Goal: Information Seeking & Learning: Find contact information

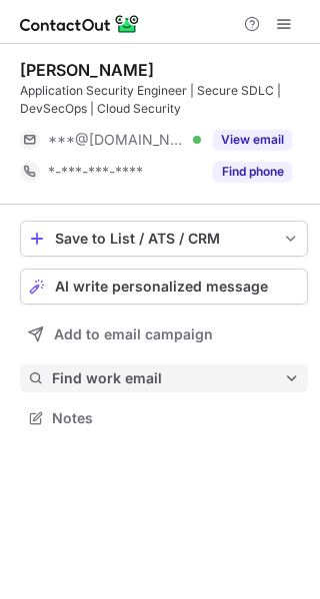
scroll to position [404, 320]
click at [173, 376] on span "Find work email" at bounding box center [168, 379] width 232 height 18
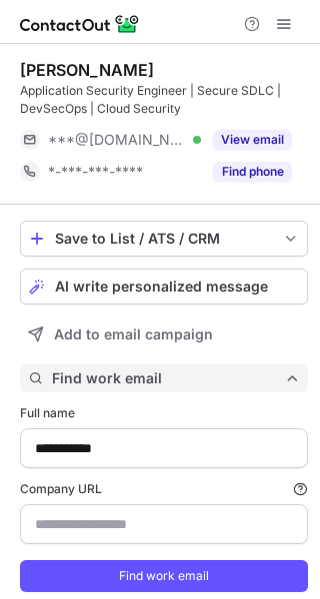
scroll to position [615, 306]
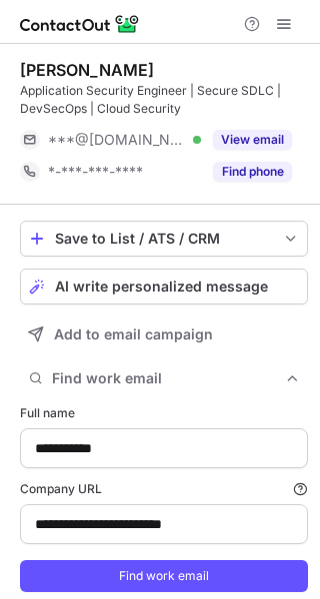
type input "**********"
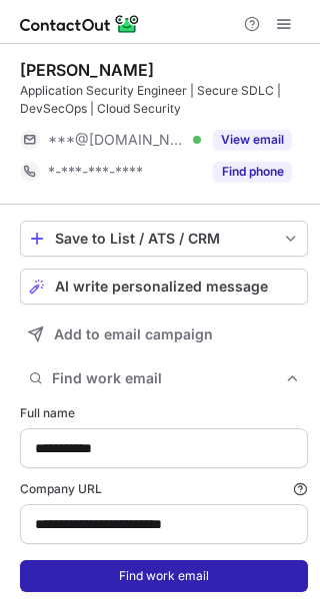
click at [134, 569] on button "Find work email" at bounding box center [164, 577] width 288 height 32
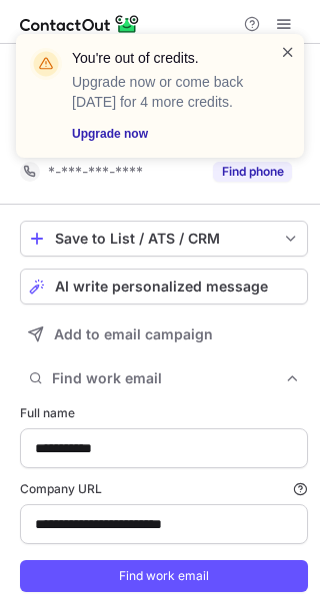
click at [289, 50] on span at bounding box center [288, 52] width 16 height 20
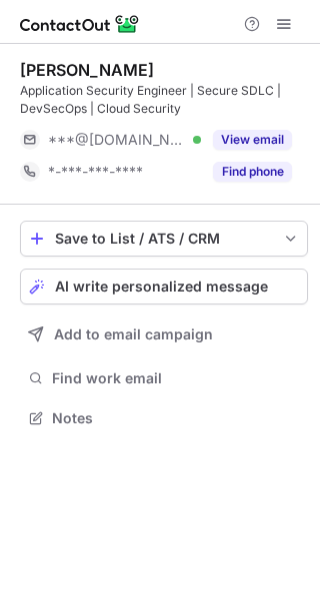
scroll to position [404, 320]
click at [281, 32] on span at bounding box center [284, 24] width 16 height 16
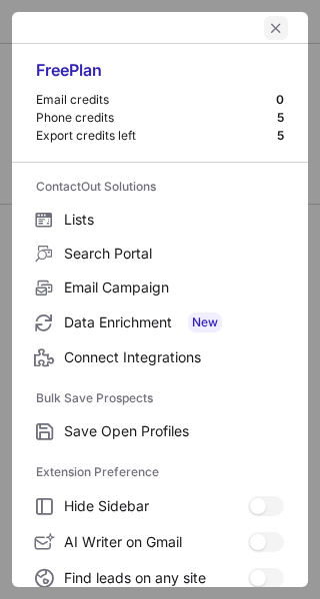
click at [268, 26] on span "left-button" at bounding box center [276, 28] width 16 height 16
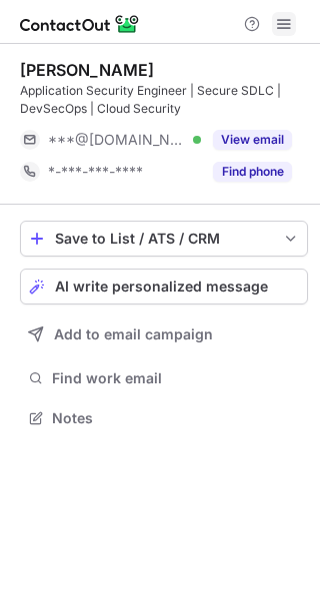
scroll to position [404, 320]
click at [283, 31] on span at bounding box center [284, 24] width 16 height 16
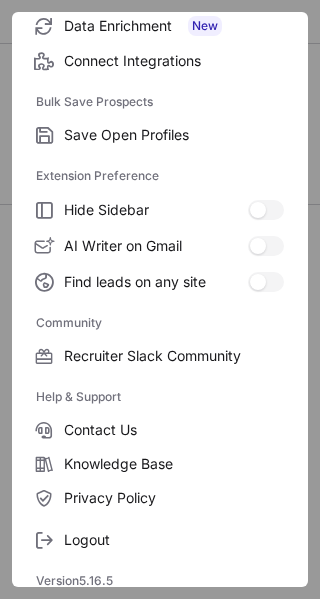
scroll to position [307, 0]
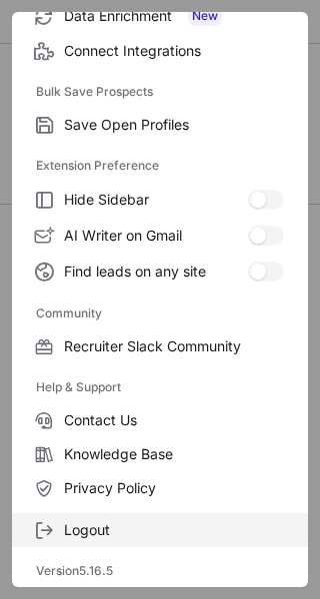
click at [126, 540] on label "Logout" at bounding box center [160, 531] width 296 height 34
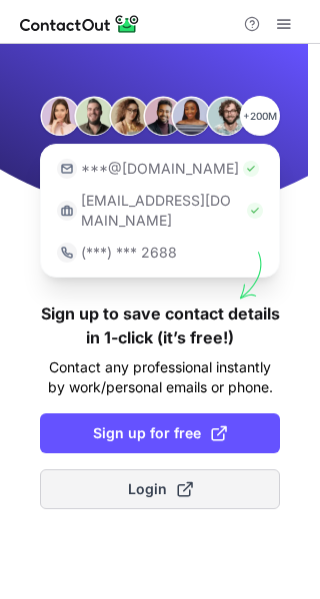
click at [157, 481] on button "Login" at bounding box center [160, 490] width 240 height 40
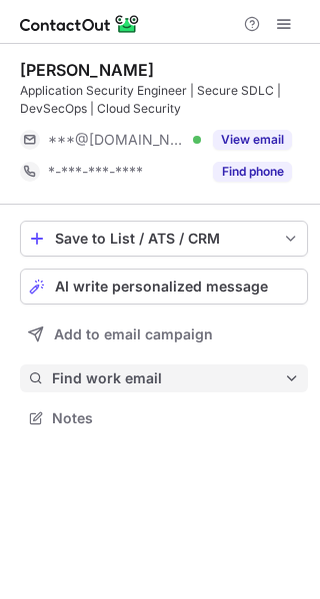
scroll to position [404, 320]
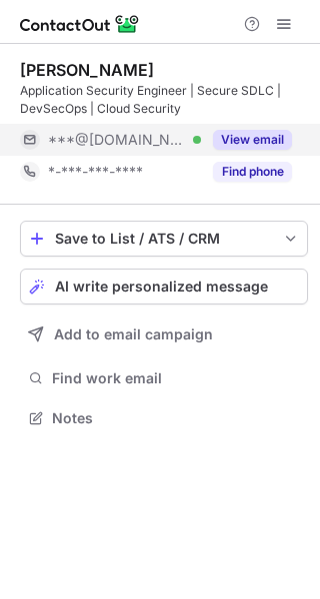
click at [253, 145] on button "View email" at bounding box center [252, 140] width 79 height 20
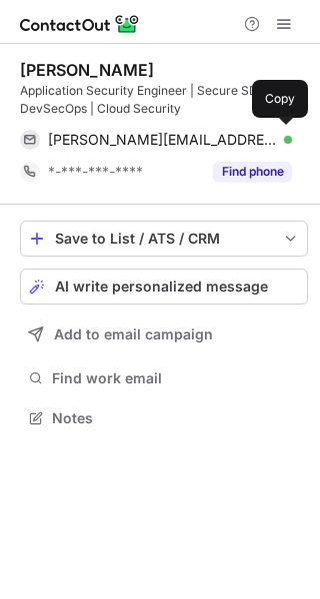
click at [253, 145] on div "nayal.jugal@outlook.com Verified" at bounding box center [170, 140] width 244 height 18
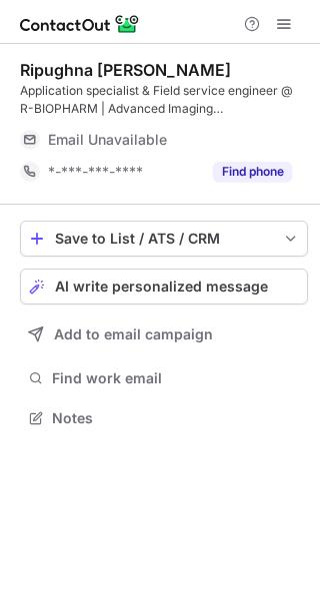
scroll to position [404, 320]
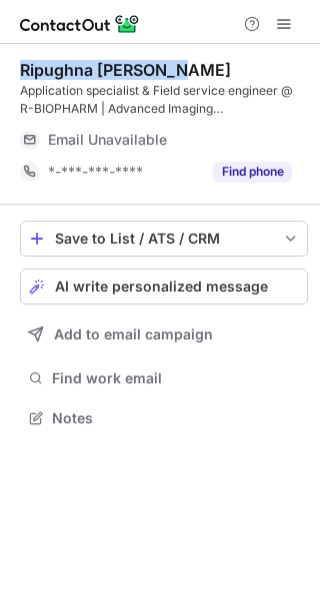
drag, startPoint x: 178, startPoint y: 75, endPoint x: 14, endPoint y: 68, distance: 164.0
click at [14, 68] on div "Ripughna Paruchuri Application specialist & Field service engineer @ R-BIOPHARM…" at bounding box center [160, 246] width 320 height 405
copy div "Ripughna Paruchuri"
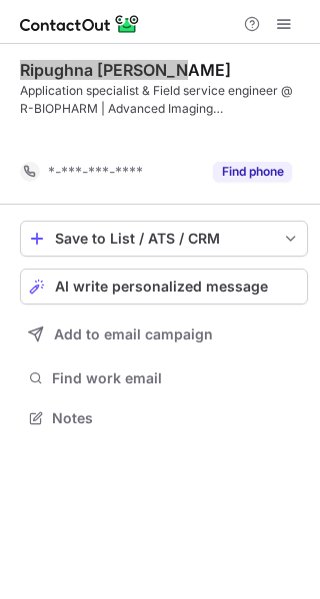
scroll to position [372, 320]
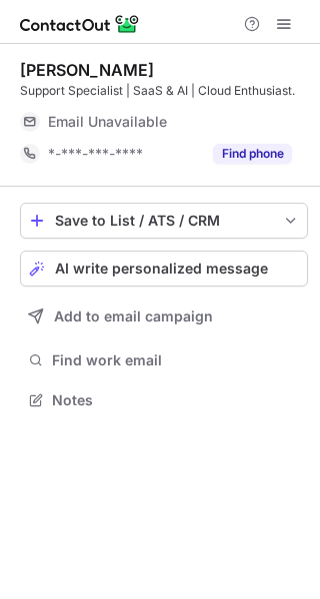
scroll to position [9, 10]
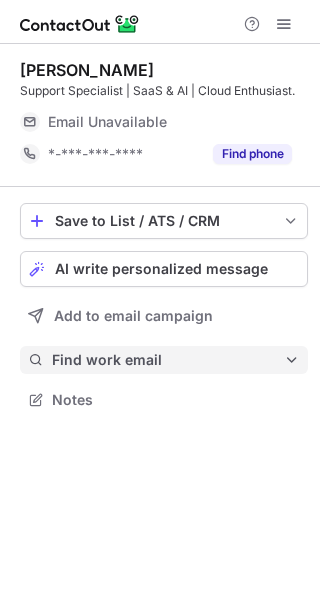
click at [179, 355] on span "Find work email" at bounding box center [168, 361] width 232 height 18
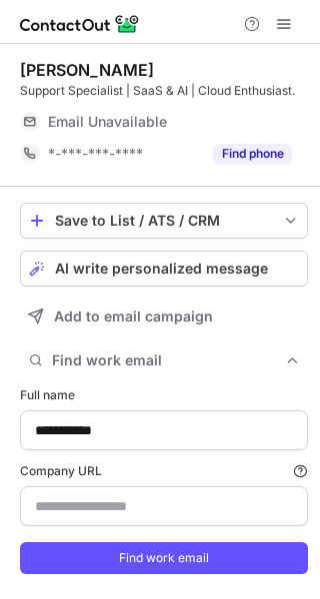
scroll to position [615, 306]
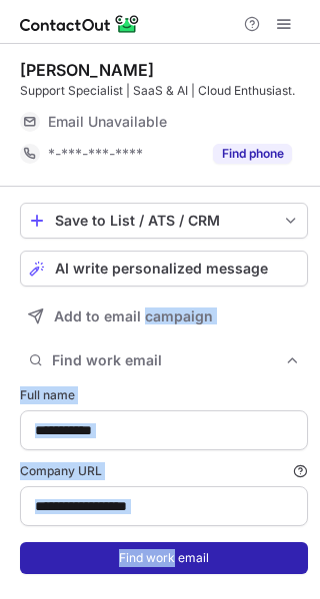
type input "********"
drag, startPoint x: 179, startPoint y: 355, endPoint x: 148, endPoint y: 579, distance: 225.9
click at [148, 579] on div "**********" at bounding box center [164, 415] width 288 height 456
click at [148, 575] on button "Find work email" at bounding box center [164, 559] width 288 height 32
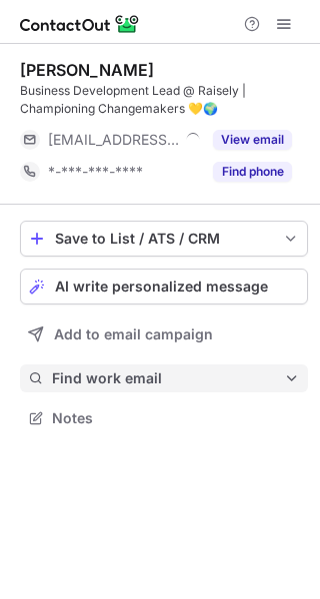
scroll to position [404, 320]
click at [164, 380] on span "Find work email" at bounding box center [168, 379] width 232 height 18
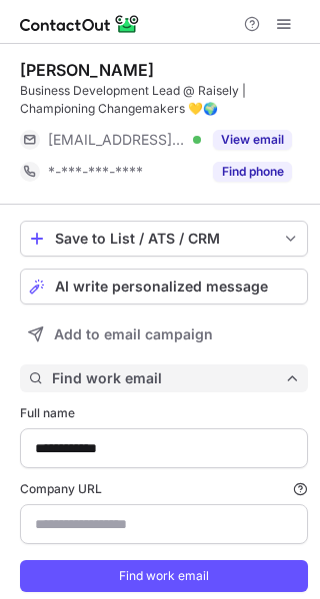
scroll to position [615, 306]
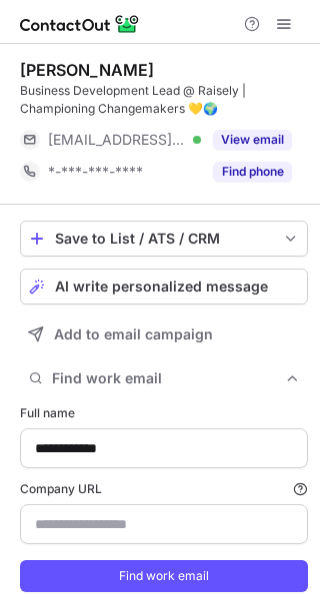
type input "**********"
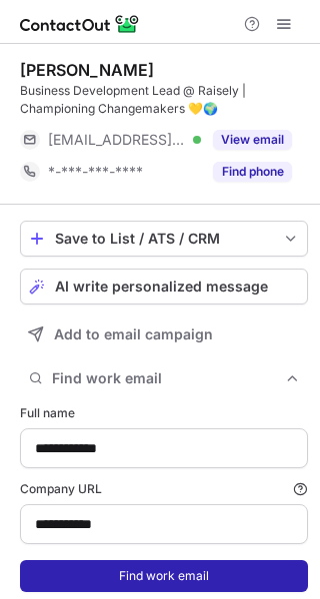
click at [146, 568] on button "Find work email" at bounding box center [164, 577] width 288 height 32
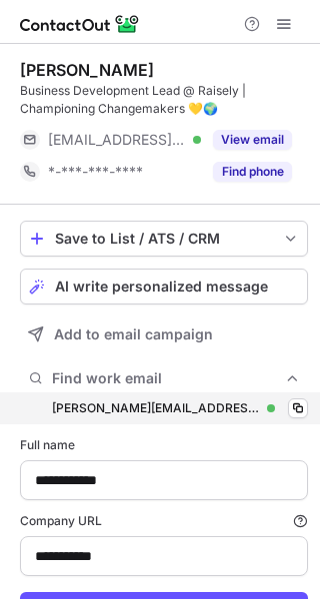
scroll to position [647, 306]
click at [225, 415] on div "[PERSON_NAME][EMAIL_ADDRESS][DOMAIN_NAME] [PERSON_NAME][EMAIL_ADDRESS][DOMAIN_N…" at bounding box center [164, 409] width 288 height 32
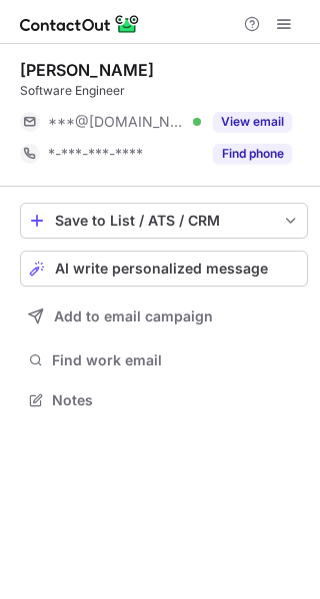
scroll to position [9, 10]
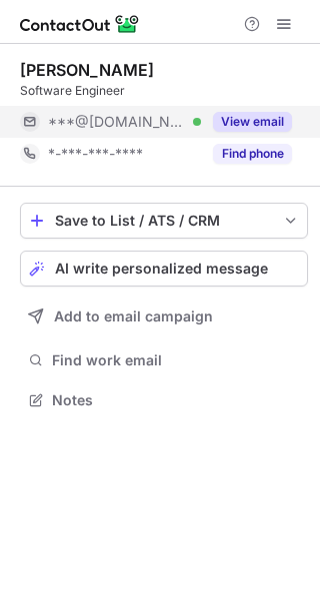
click at [245, 120] on button "View email" at bounding box center [252, 122] width 79 height 20
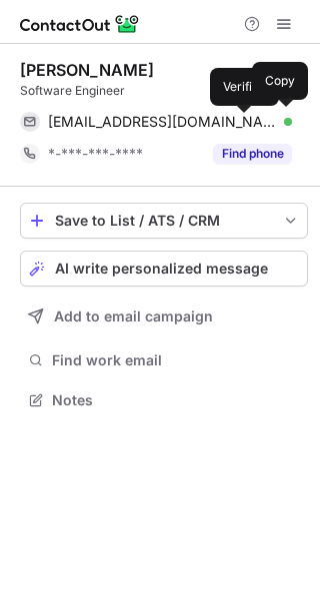
click at [284, 120] on div at bounding box center [288, 122] width 8 height 8
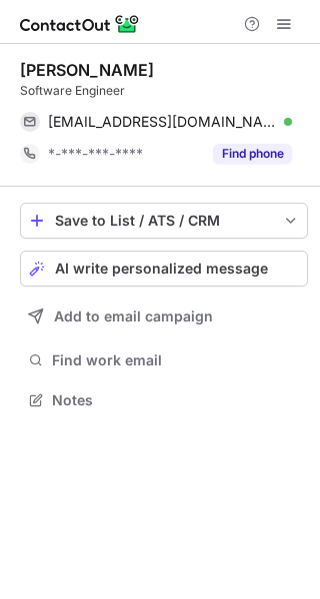
click at [153, 75] on div "Deepthi Ravula" at bounding box center [164, 70] width 288 height 20
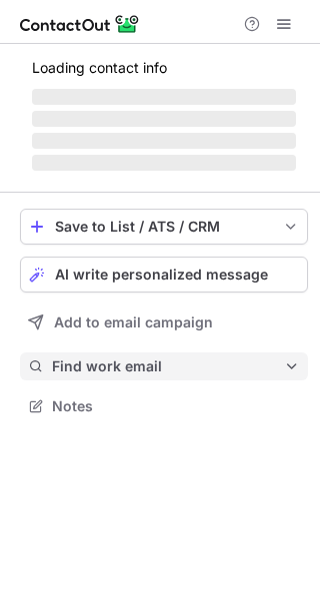
scroll to position [9, 10]
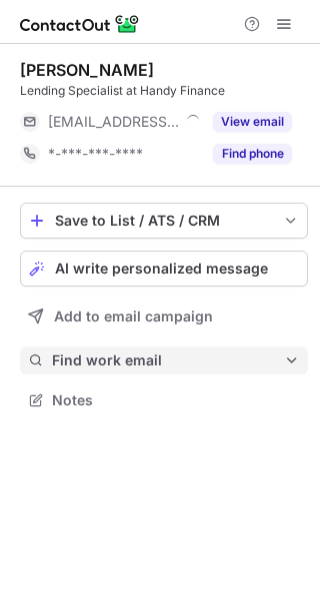
click at [158, 375] on div "Save to List / ATS / CRM List Select Lever Connect Greenhouse Connect Salesforc…" at bounding box center [164, 309] width 288 height 244
click at [169, 351] on button "Find work email" at bounding box center [164, 361] width 288 height 28
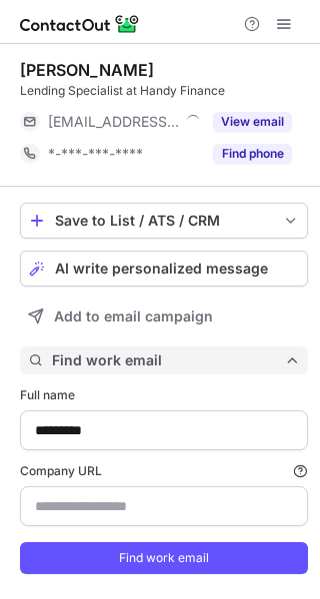
scroll to position [597, 306]
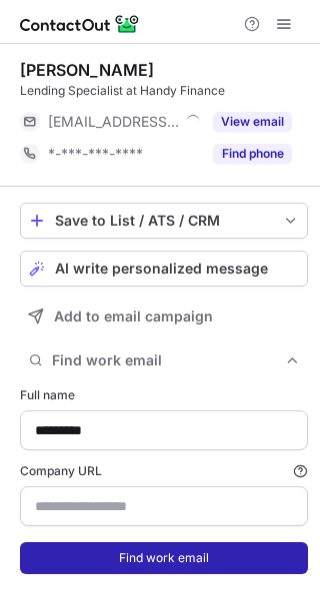
type input "**********"
click at [126, 553] on button "Find work email" at bounding box center [164, 559] width 288 height 32
